Goal: Check status: Check status

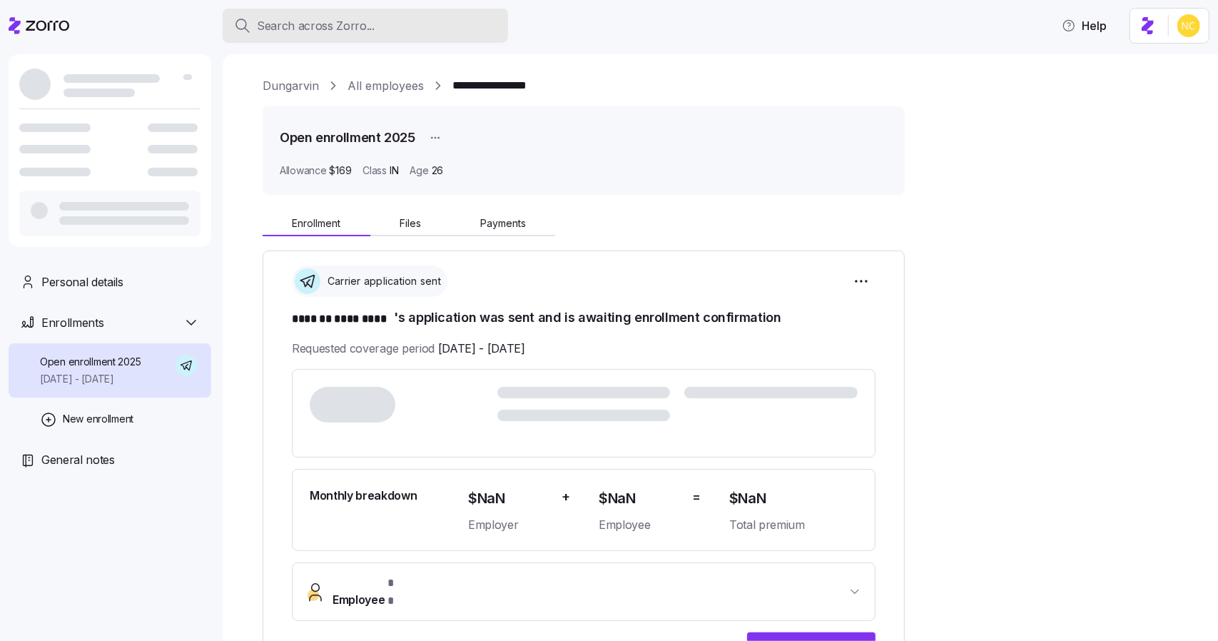
click at [391, 11] on button "Search across Zorro..." at bounding box center [366, 26] width 286 height 34
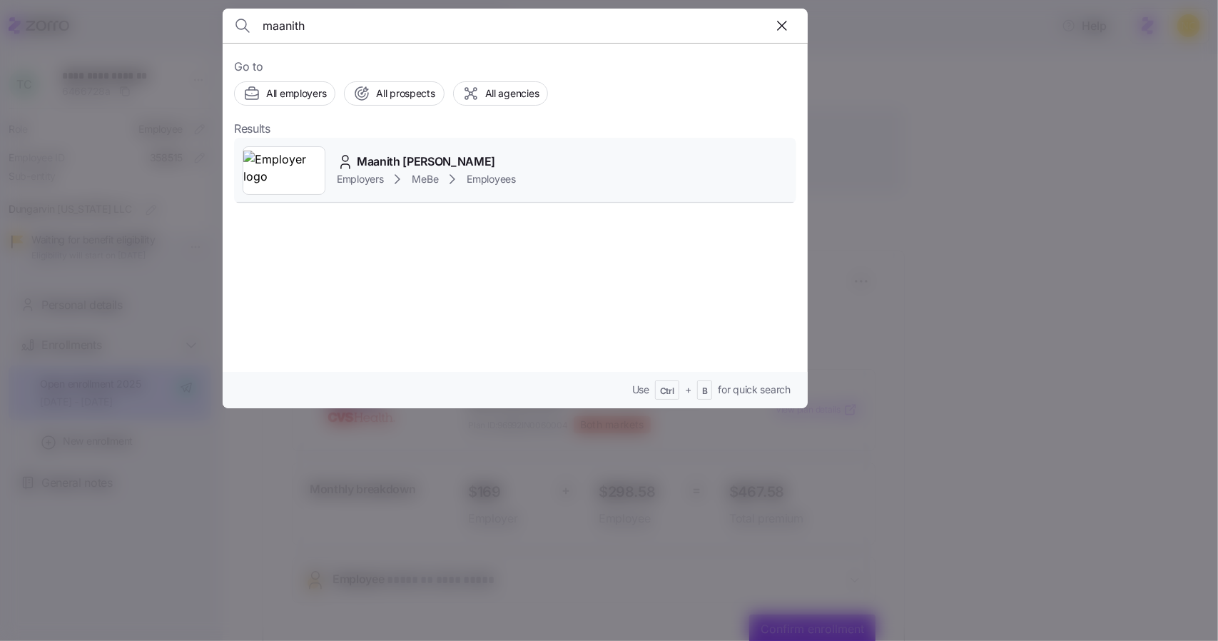
type input "maanith"
click at [418, 161] on span "Maanith [PERSON_NAME]" at bounding box center [426, 162] width 138 height 18
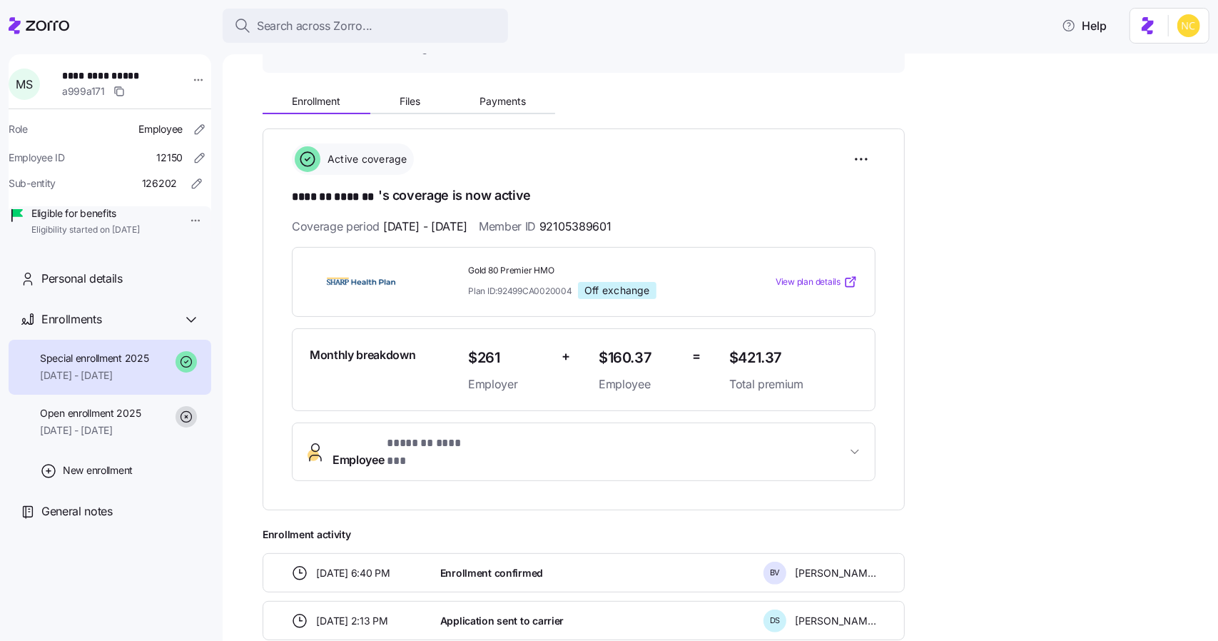
scroll to position [71, 0]
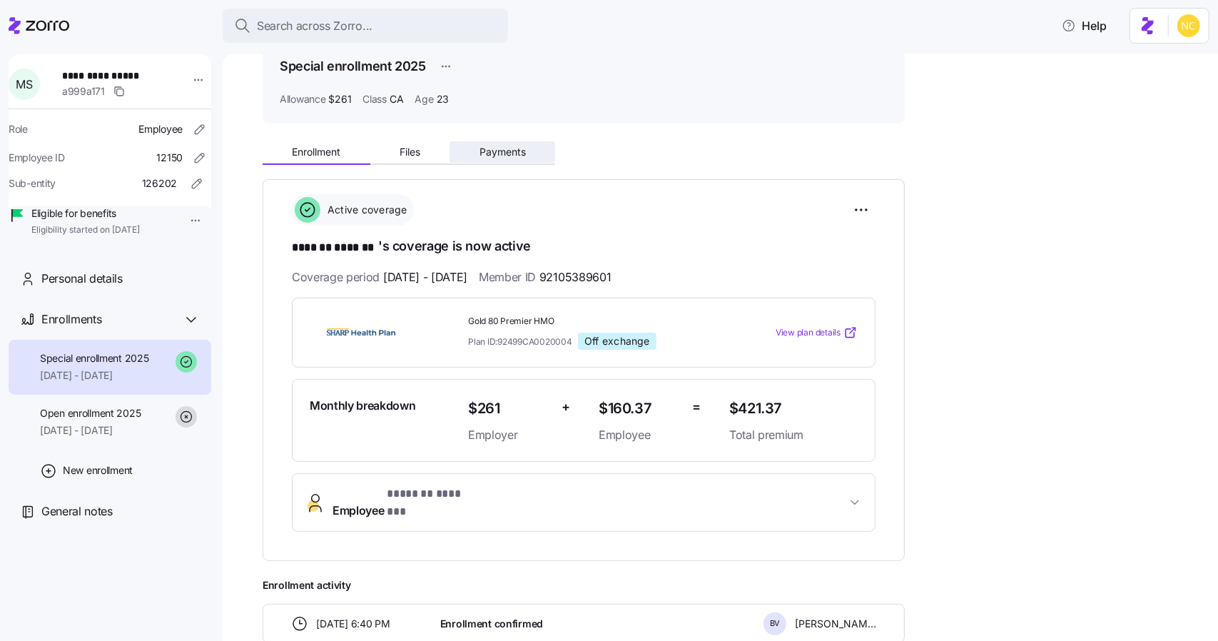
drag, startPoint x: 513, startPoint y: 130, endPoint x: 521, endPoint y: 143, distance: 15.7
click at [519, 134] on div "**********" at bounding box center [731, 407] width 936 height 802
click at [521, 144] on button "Payments" at bounding box center [503, 151] width 106 height 21
click at [520, 144] on button "Payments" at bounding box center [503, 151] width 106 height 21
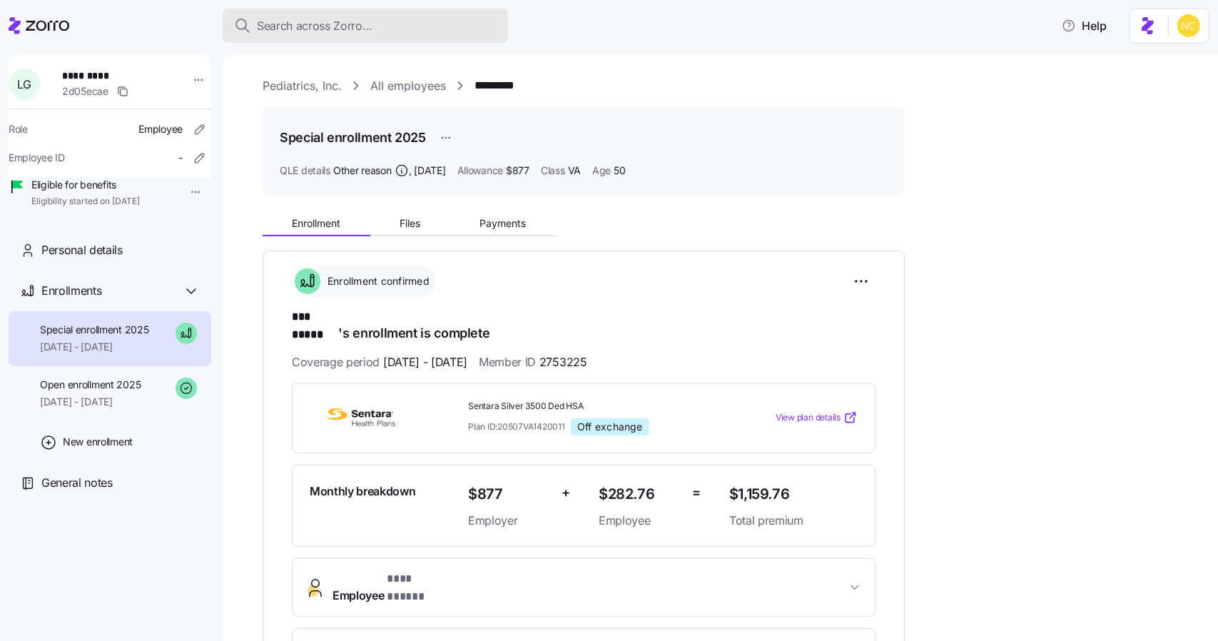
click at [430, 31] on div "Search across Zorro..." at bounding box center [365, 26] width 263 height 18
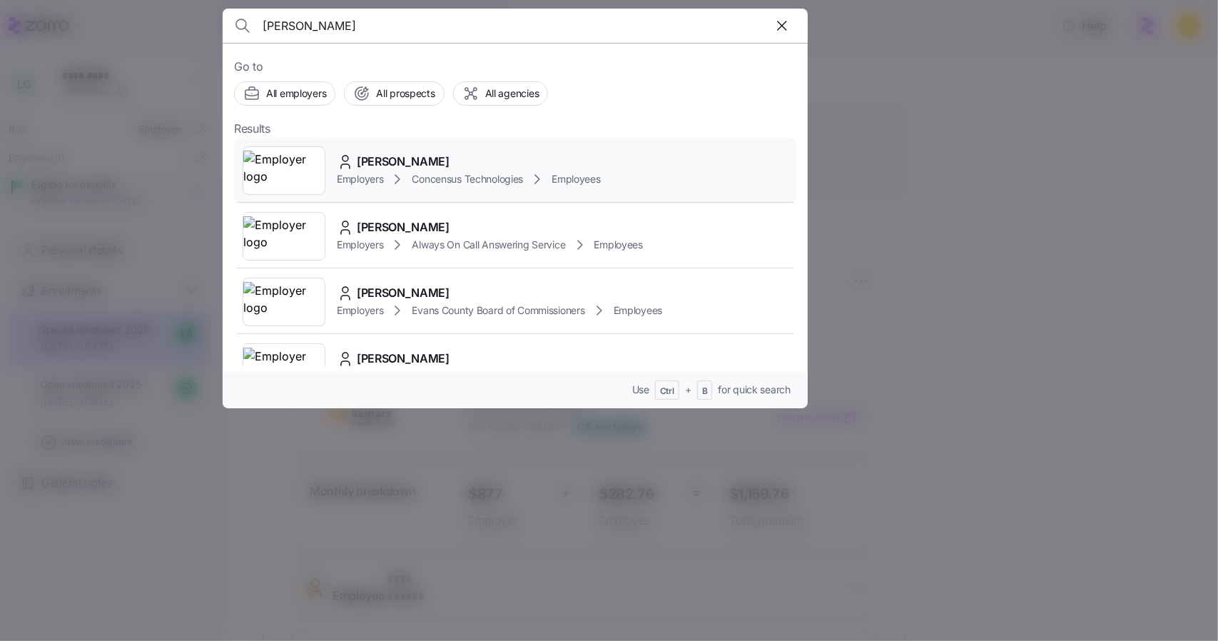
type input "robert rawson"
click at [435, 156] on span "Robert Rawson" at bounding box center [403, 162] width 93 height 18
